Goal: Register for event/course

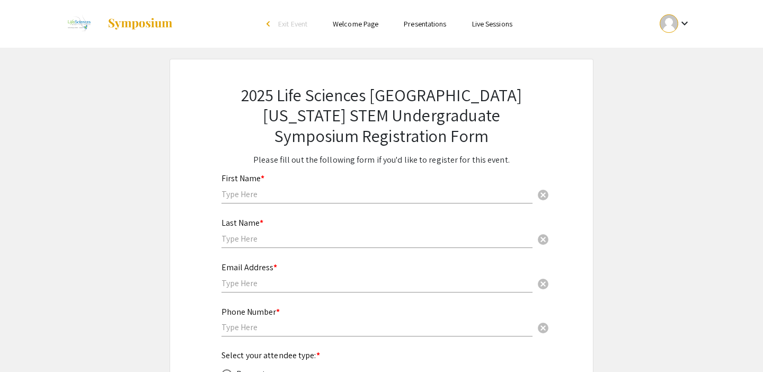
click at [293, 207] on div "First Name * cancel" at bounding box center [376, 188] width 311 height 51
click at [291, 200] on input "text" at bounding box center [376, 194] width 311 height 11
type input "Ava"
click at [251, 234] on input "text" at bounding box center [376, 238] width 311 height 11
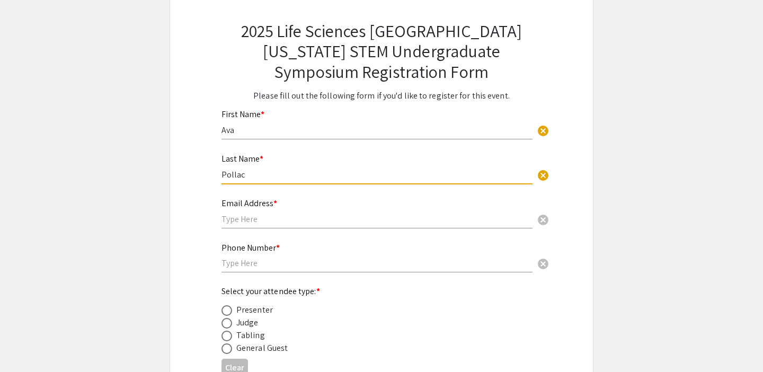
scroll to position [66, 0]
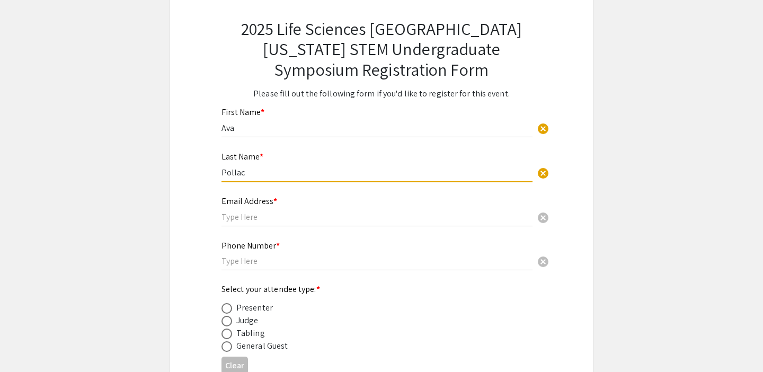
type input "Pollac"
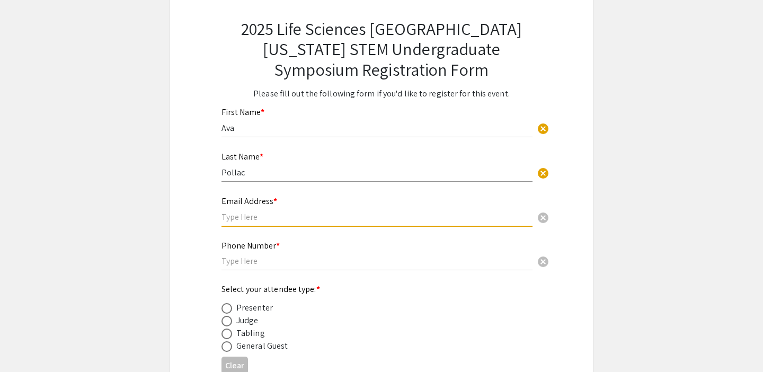
click at [228, 215] on input "text" at bounding box center [376, 216] width 311 height 11
type input "[EMAIL_ADDRESS][DOMAIN_NAME]"
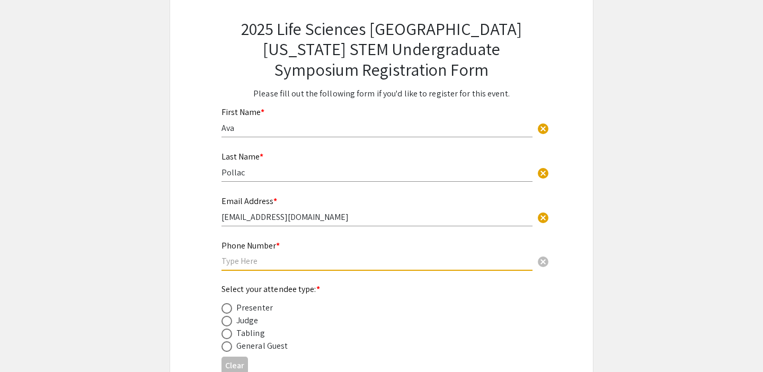
click at [230, 260] on input "text" at bounding box center [376, 260] width 311 height 11
type input "5165438787"
click at [249, 314] on div "Presenter" at bounding box center [254, 307] width 37 height 13
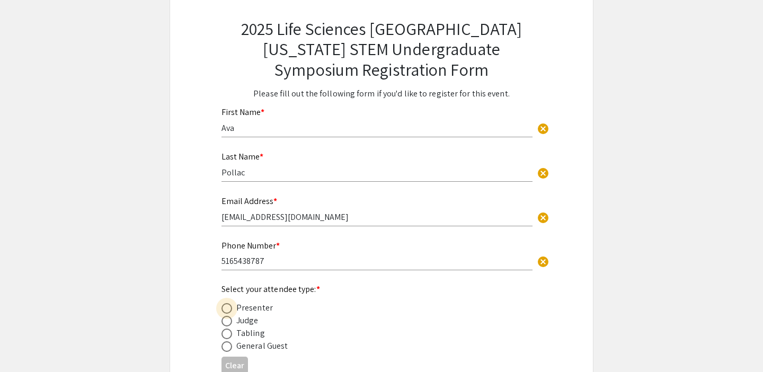
click at [229, 306] on span at bounding box center [226, 308] width 11 height 11
click at [229, 306] on input "radio" at bounding box center [226, 308] width 11 height 11
radio input "true"
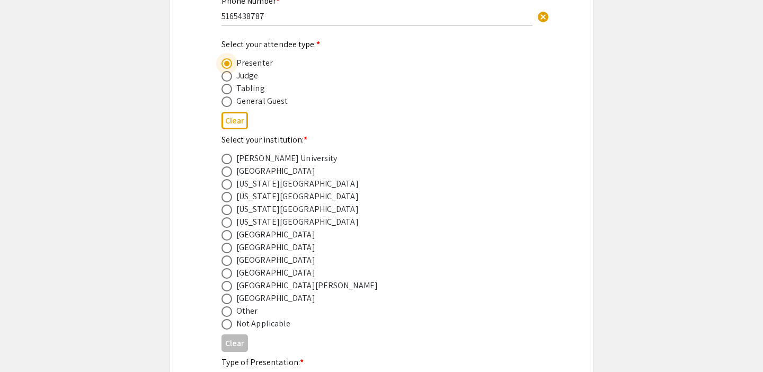
scroll to position [314, 0]
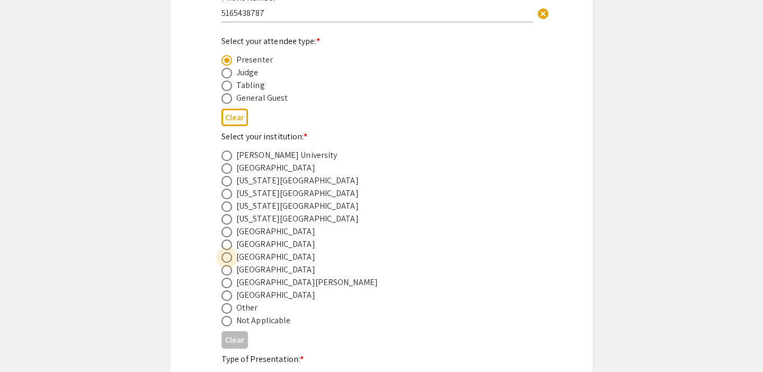
click at [225, 259] on span at bounding box center [226, 257] width 11 height 11
click at [225, 259] on input "radio" at bounding box center [226, 257] width 11 height 11
radio input "true"
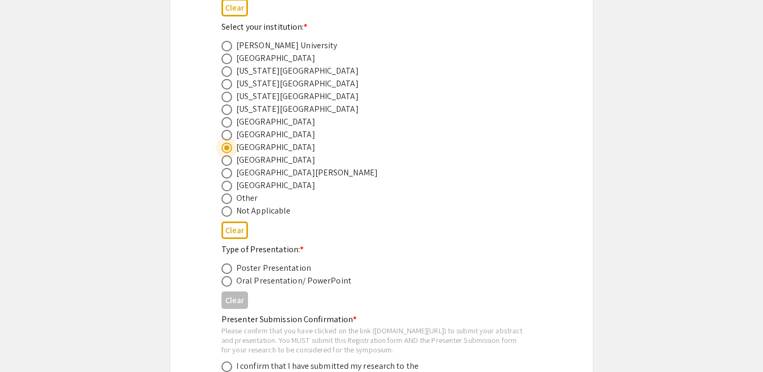
scroll to position [434, 0]
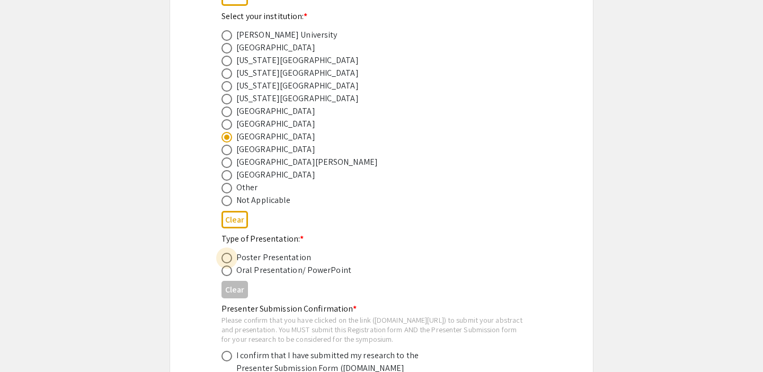
click at [227, 261] on span at bounding box center [226, 258] width 11 height 11
click at [227, 261] on input "radio" at bounding box center [226, 258] width 11 height 11
radio input "true"
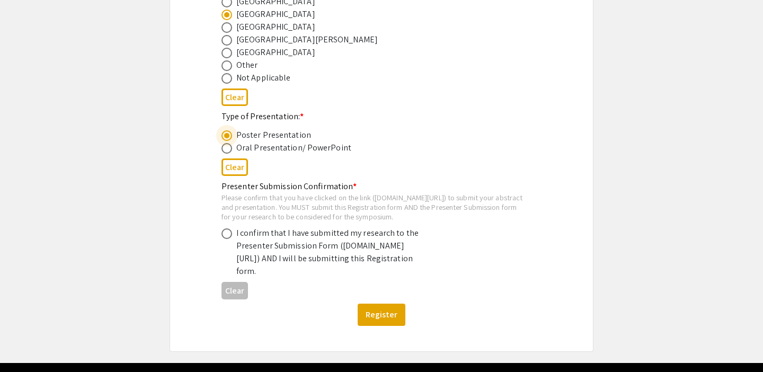
scroll to position [558, 0]
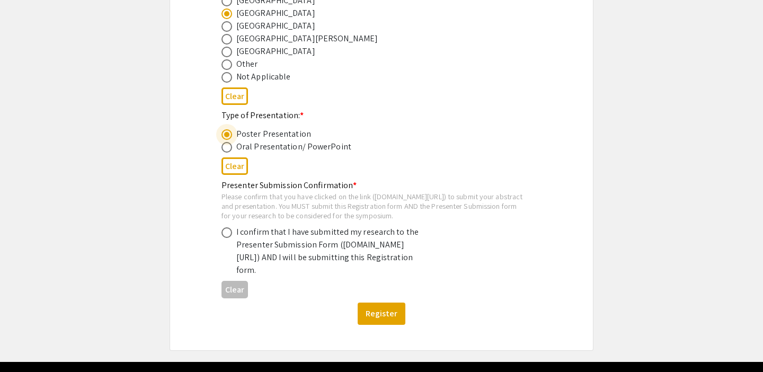
click at [224, 238] on span at bounding box center [226, 232] width 11 height 11
click at [224, 238] on input "radio" at bounding box center [226, 232] width 11 height 11
radio input "true"
click at [391, 325] on button "Register" at bounding box center [381, 313] width 48 height 22
